Goal: Check status: Check status

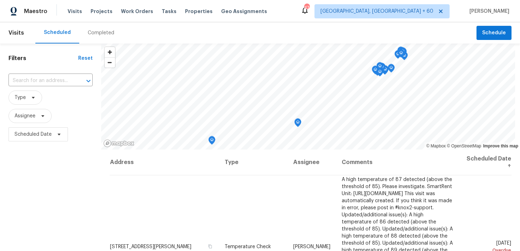
click at [91, 32] on div "Completed" at bounding box center [101, 32] width 27 height 7
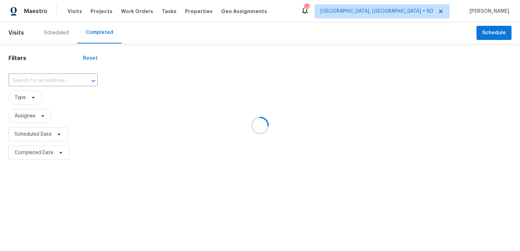
click at [39, 85] on div at bounding box center [260, 125] width 520 height 251
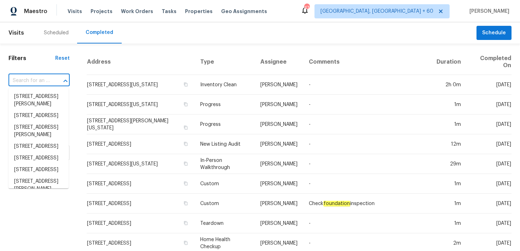
click at [36, 82] on input "text" at bounding box center [28, 80] width 41 height 11
paste input "8815 Bronson Ln Jacksonville, FL 32219"
type input "8815 Bronson Ln Jacksonville, FL 32219"
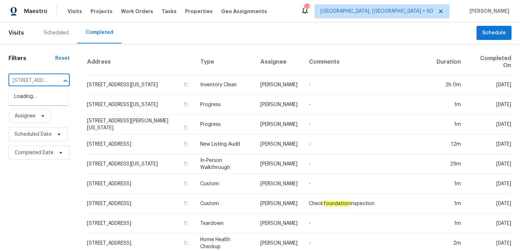
scroll to position [0, 53]
click at [28, 98] on li "8815 Bronson Ln, Jacksonville, FL 32219" at bounding box center [38, 100] width 60 height 19
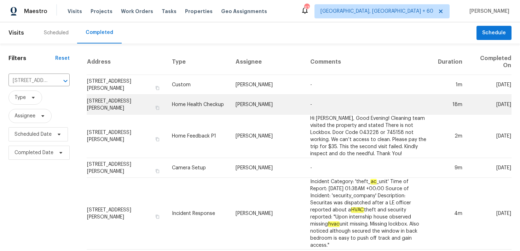
click at [192, 99] on td "Home Health Checkup" at bounding box center [198, 105] width 64 height 20
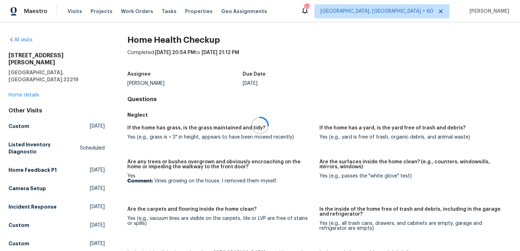
click at [18, 78] on div at bounding box center [260, 125] width 520 height 251
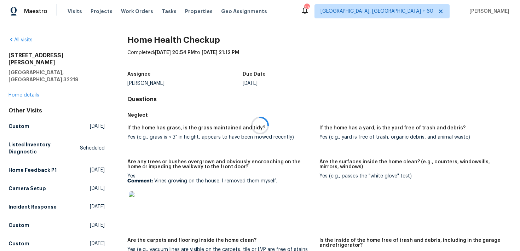
click at [18, 82] on div at bounding box center [260, 125] width 520 height 251
click at [16, 78] on div "8815 Bronson Ln Jacksonville, FL 32219 Home details" at bounding box center [56, 75] width 96 height 47
click at [15, 93] on link "Home details" at bounding box center [23, 95] width 31 height 5
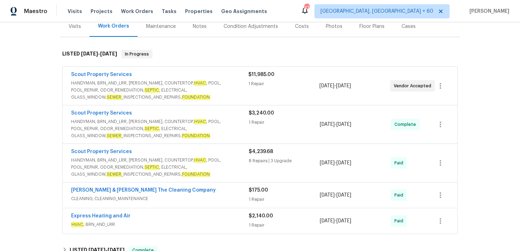
scroll to position [92, 0]
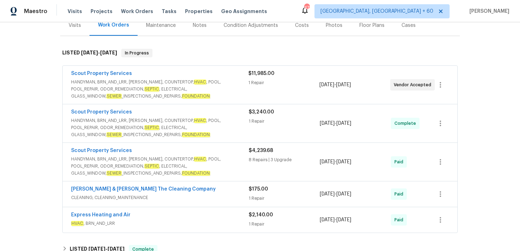
click at [260, 79] on div "1 Repair" at bounding box center [284, 82] width 71 height 7
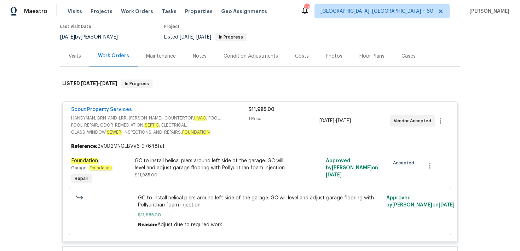
click at [256, 119] on div "1 Repair" at bounding box center [284, 118] width 71 height 7
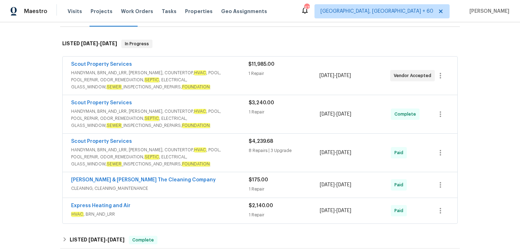
scroll to position [112, 0]
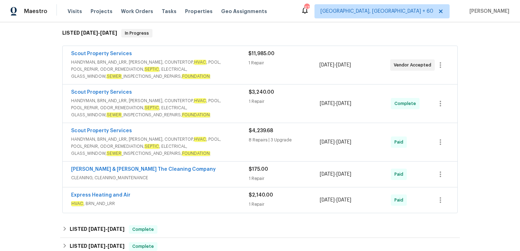
click at [261, 99] on div "1 Repair" at bounding box center [284, 101] width 71 height 7
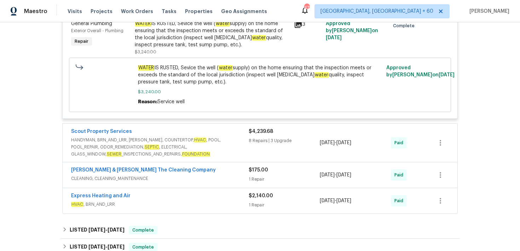
scroll to position [238, 0]
click at [257, 149] on div "$4,239.68 8 Repairs | 3 Upgrade" at bounding box center [284, 143] width 71 height 30
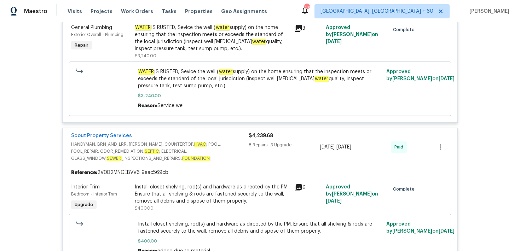
click at [260, 138] on span "$4,239.68" at bounding box center [261, 135] width 24 height 5
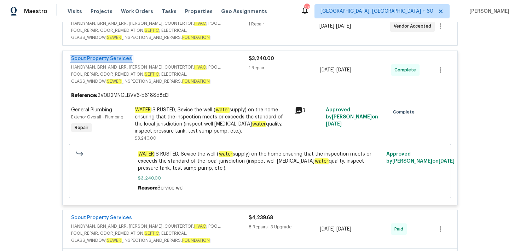
scroll to position [182, 0]
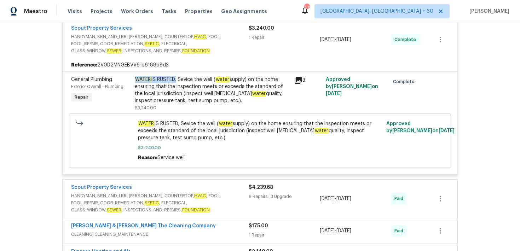
drag, startPoint x: 137, startPoint y: 78, endPoint x: 176, endPoint y: 80, distance: 38.6
click at [176, 80] on div "WATER IS RUSTED, Sevice the well ( water supply) on the home ensuring that the …" at bounding box center [212, 90] width 155 height 28
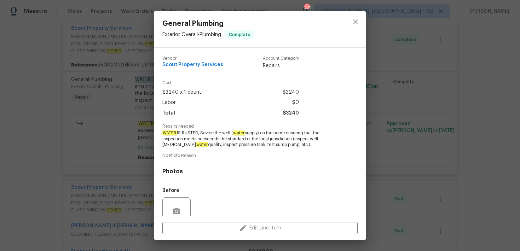
copy div "WATER IS RUSTED"
click at [34, 26] on div "General Plumbing Exterior Overall - Plumbing Complete Vendor Scout Property Ser…" at bounding box center [260, 125] width 520 height 251
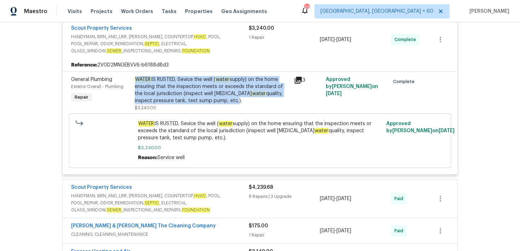
drag, startPoint x: 136, startPoint y: 79, endPoint x: 217, endPoint y: 102, distance: 84.6
click at [217, 102] on div "WATER IS RUSTED, Sevice the well ( water supply) on the home ensuring that the …" at bounding box center [212, 90] width 155 height 28
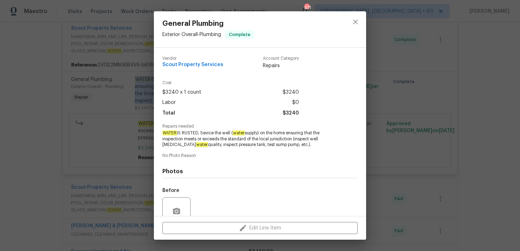
copy div "WATER IS RUSTED, Sevice the well ( water supply) on the home ensuring that the …"
click at [357, 22] on icon "close" at bounding box center [356, 22] width 8 height 8
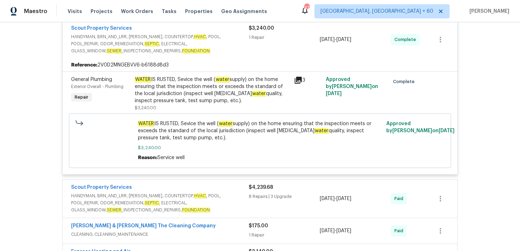
click at [244, 58] on div "Scout Property Services HANDYMAN, BRN_AND_LRR, WELLS, COUNTERTOP, HVAC , POOL, …" at bounding box center [260, 40] width 395 height 38
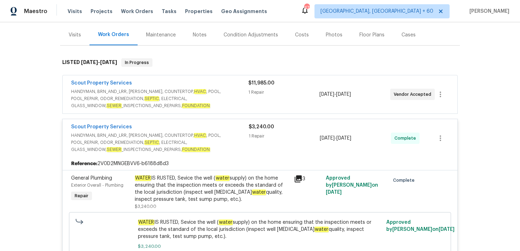
scroll to position [52, 0]
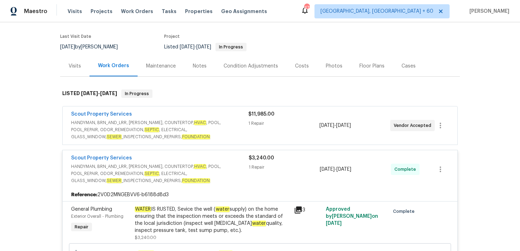
click at [252, 120] on div "1 Repair" at bounding box center [284, 123] width 71 height 7
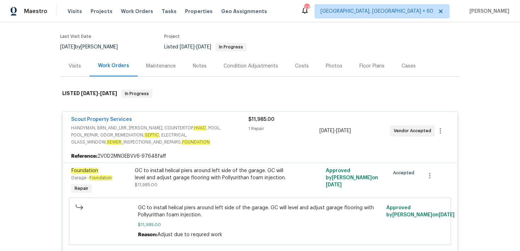
click at [252, 131] on div "1 Repair" at bounding box center [284, 128] width 71 height 7
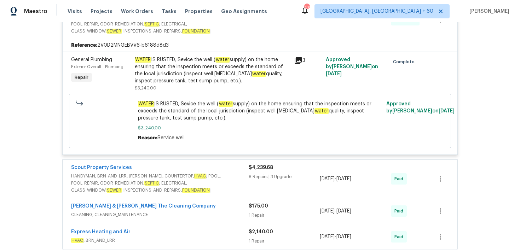
scroll to position [0, 0]
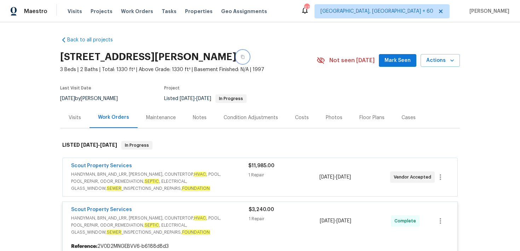
click at [249, 57] on button "button" at bounding box center [243, 57] width 13 height 13
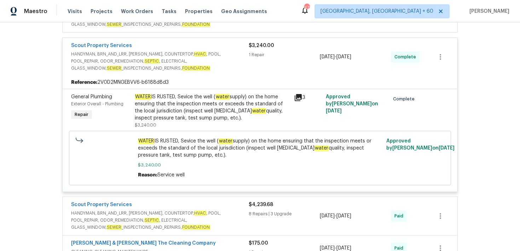
scroll to position [167, 0]
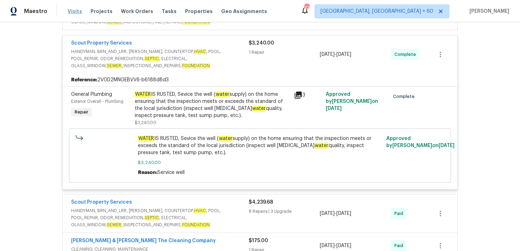
click at [76, 11] on span "Visits" at bounding box center [75, 11] width 15 height 7
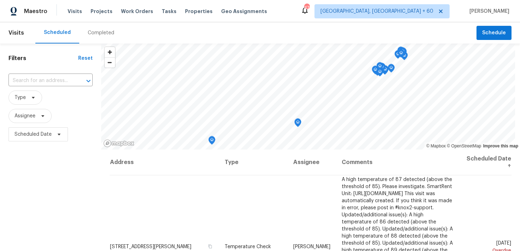
click at [91, 31] on div "Completed" at bounding box center [101, 32] width 27 height 7
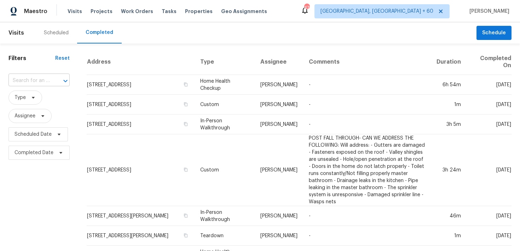
click at [46, 80] on input "text" at bounding box center [28, 80] width 41 height 11
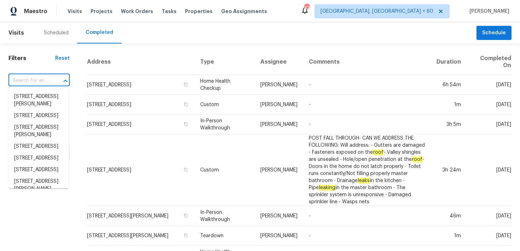
paste input "17 Cedars Glen Pl Villa Rica, GA 30180"
type input "17 Cedars Glen Pl Villa Rica, GA 30180"
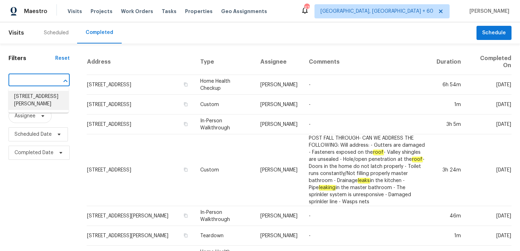
click at [38, 99] on li "17 Cedars Glen Pl, Villa Rica, GA 30180" at bounding box center [38, 100] width 60 height 19
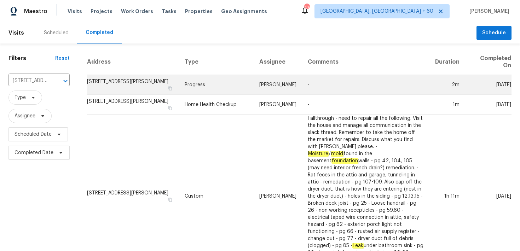
click at [183, 87] on td "Progress" at bounding box center [216, 85] width 74 height 20
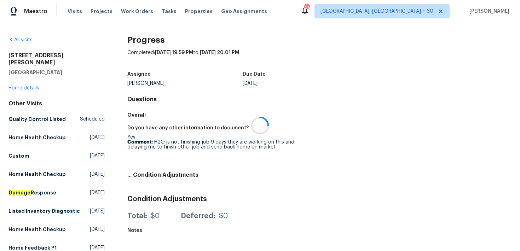
click at [31, 80] on div at bounding box center [260, 125] width 520 height 251
click at [19, 82] on div at bounding box center [260, 125] width 520 height 251
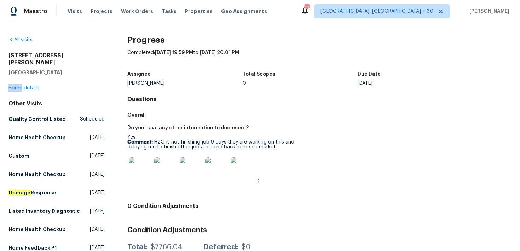
click at [21, 78] on div "17 Cedars Glen Pl Villa Rica, GA 30180 Home details" at bounding box center [56, 72] width 96 height 40
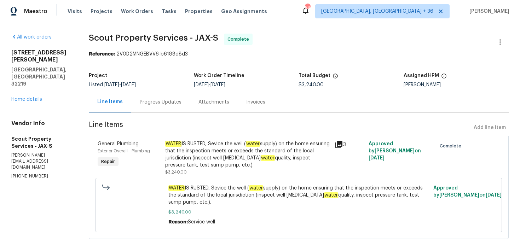
scroll to position [8, 0]
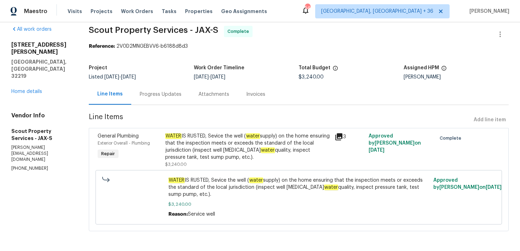
click at [151, 92] on div "Progress Updates" at bounding box center [161, 94] width 42 height 7
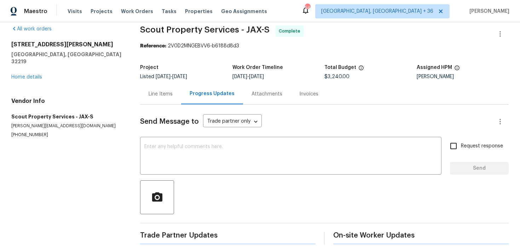
scroll to position [12, 0]
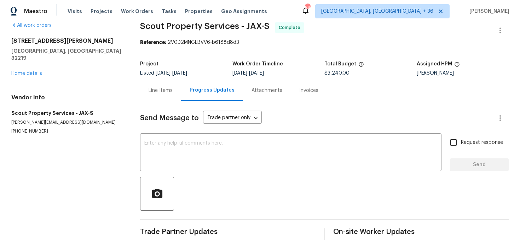
click at [300, 88] on div "Invoices" at bounding box center [309, 90] width 19 height 7
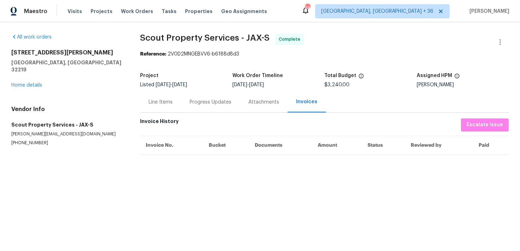
click at [200, 108] on div "Progress Updates" at bounding box center [210, 102] width 59 height 21
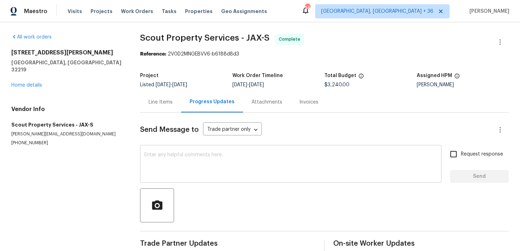
scroll to position [12, 0]
